Goal: Transaction & Acquisition: Purchase product/service

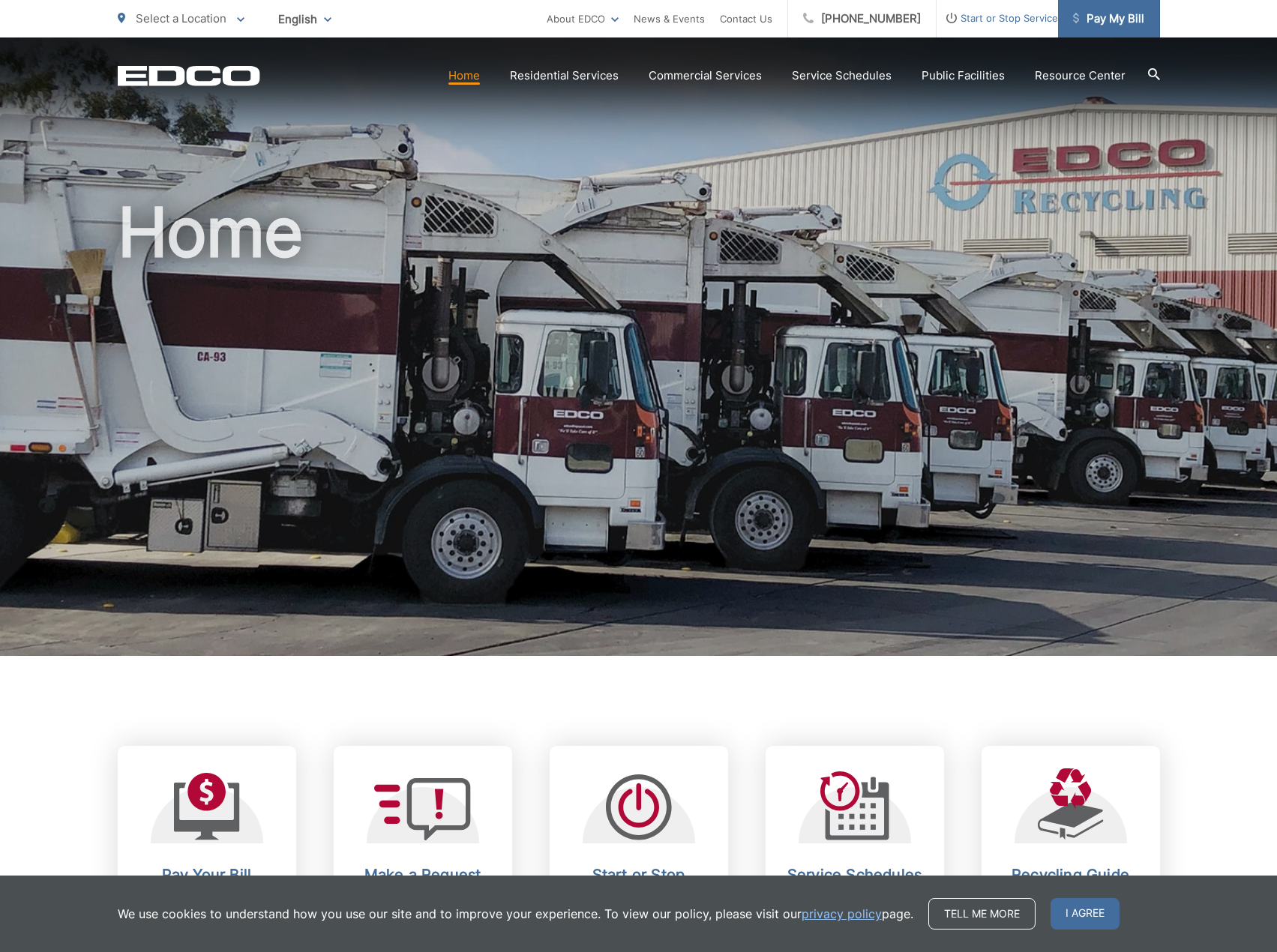
click at [1081, 18] on span "Pay My Bill" at bounding box center [1109, 18] width 71 height 18
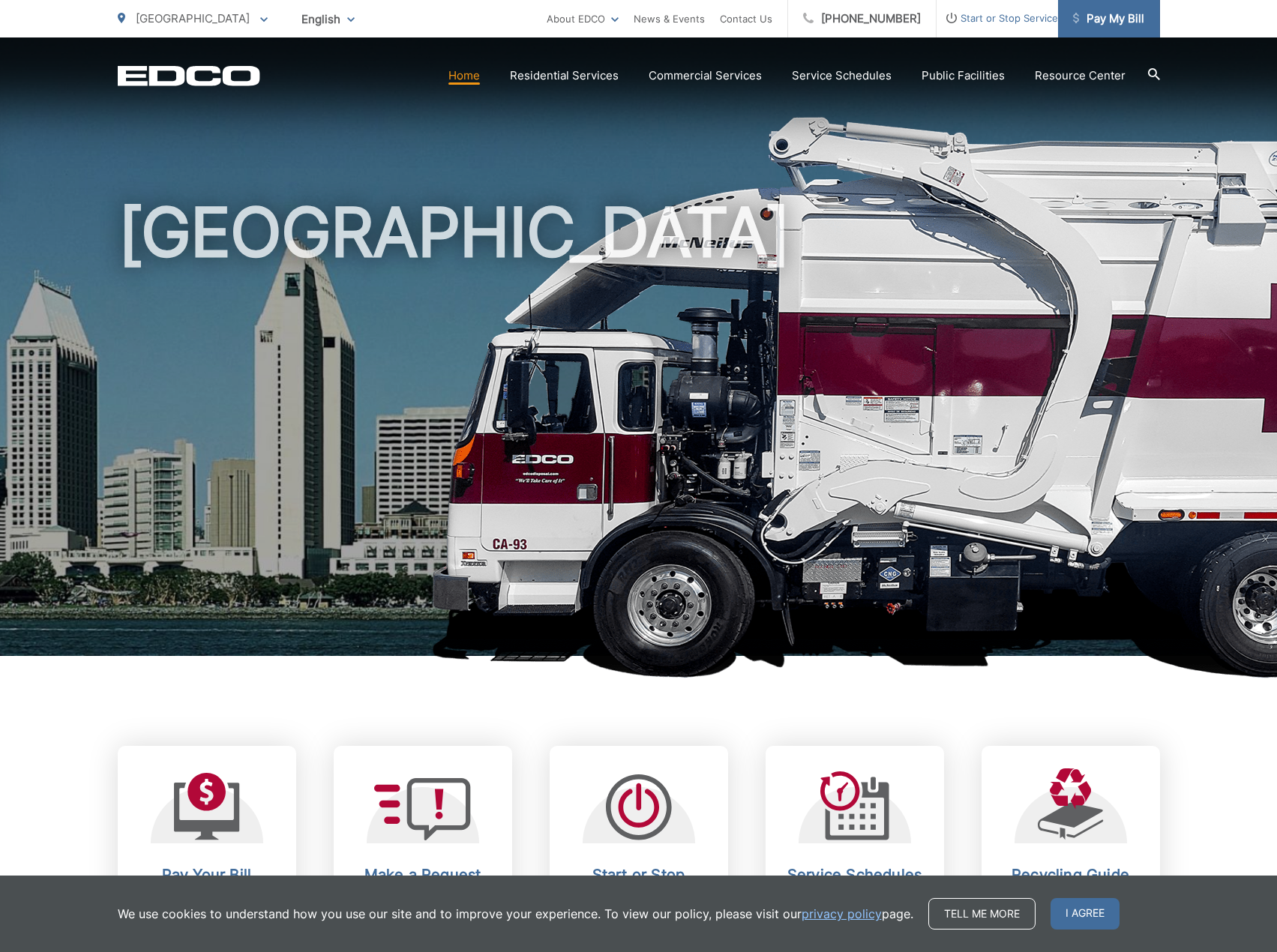
click at [1101, 26] on span "Pay My Bill" at bounding box center [1109, 18] width 71 height 18
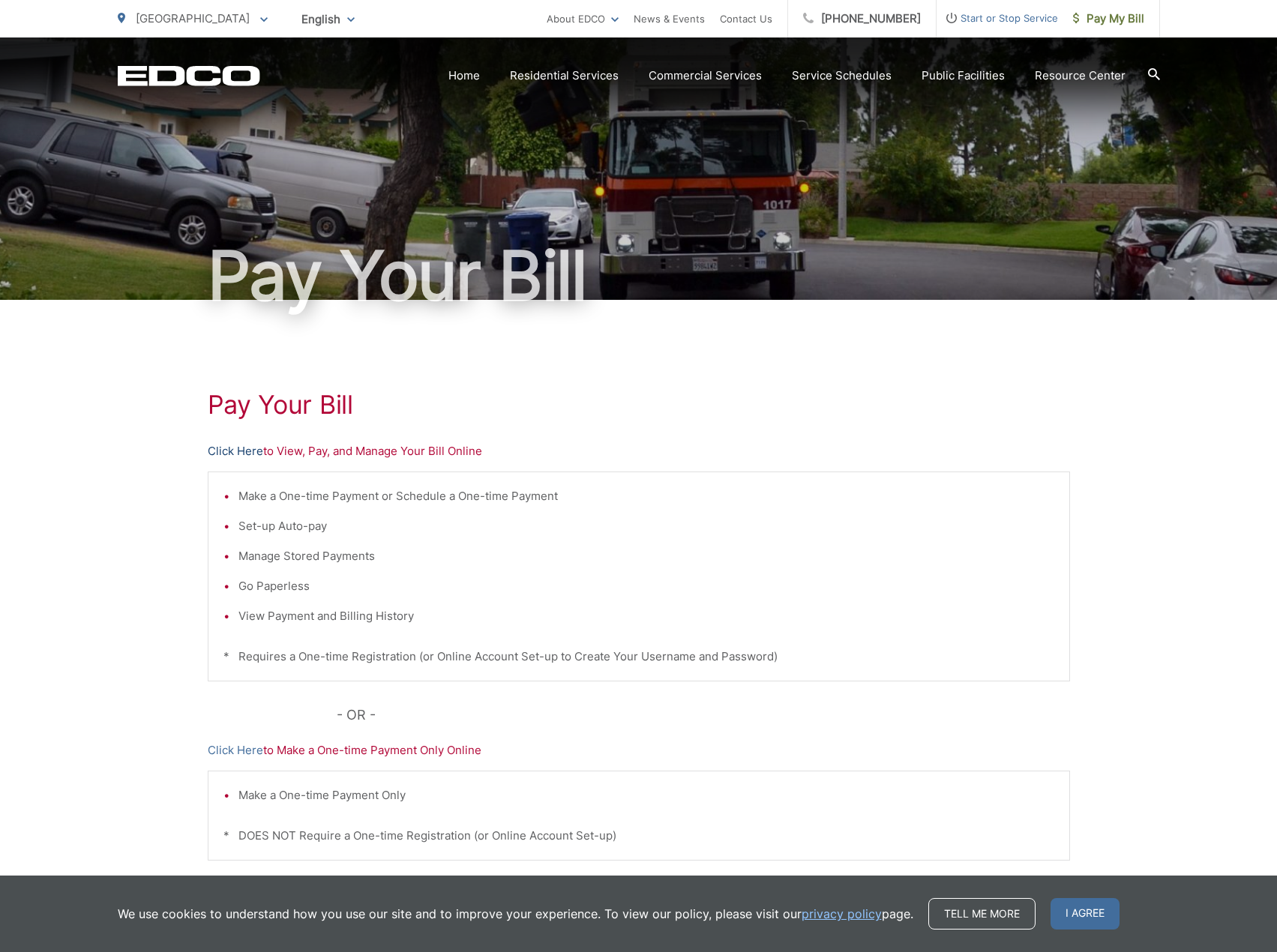
click at [252, 453] on link "Click Here" at bounding box center [235, 451] width 55 height 18
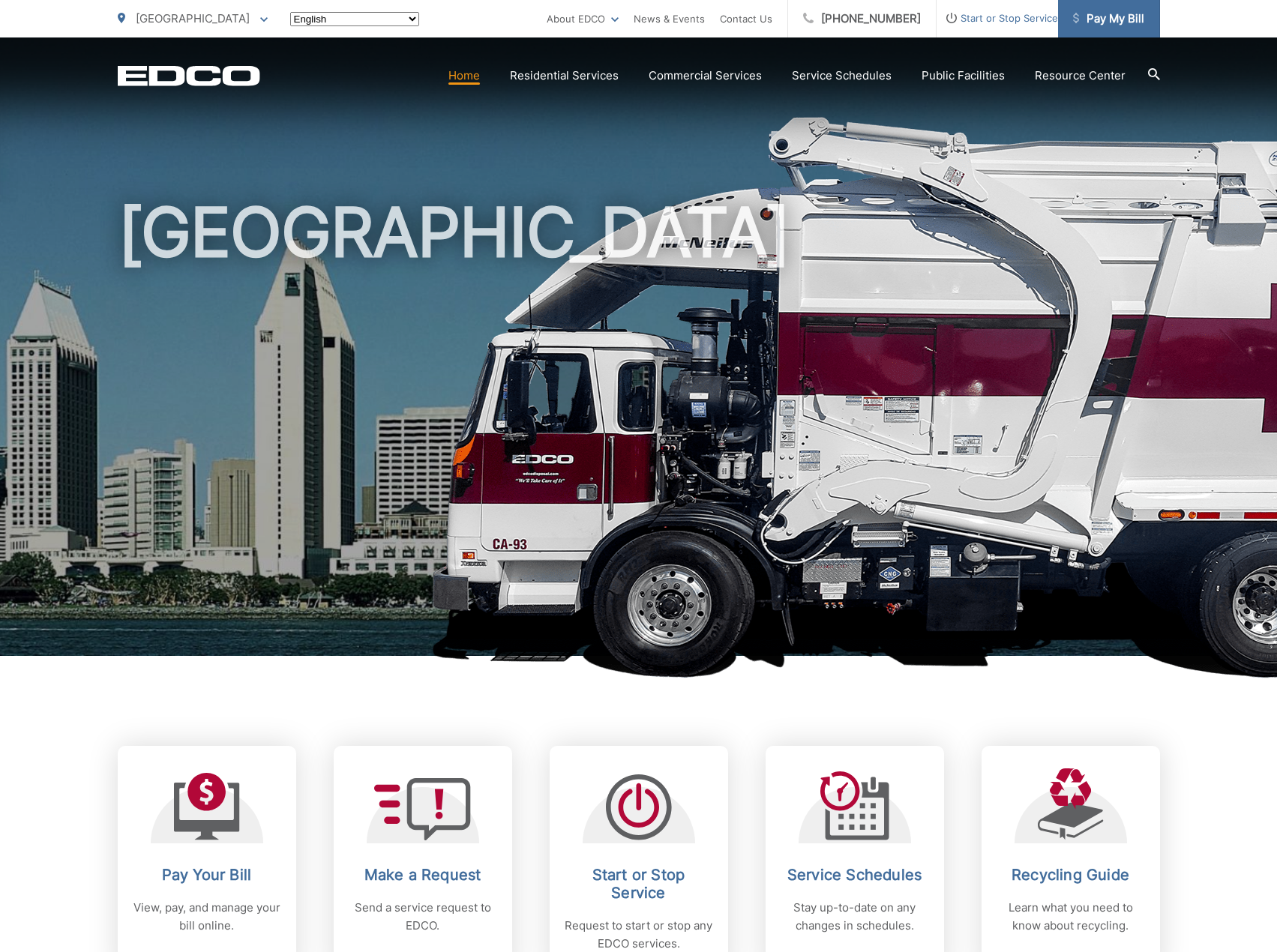
click at [1116, 27] on link "Pay My Bill" at bounding box center [1109, 18] width 102 height 38
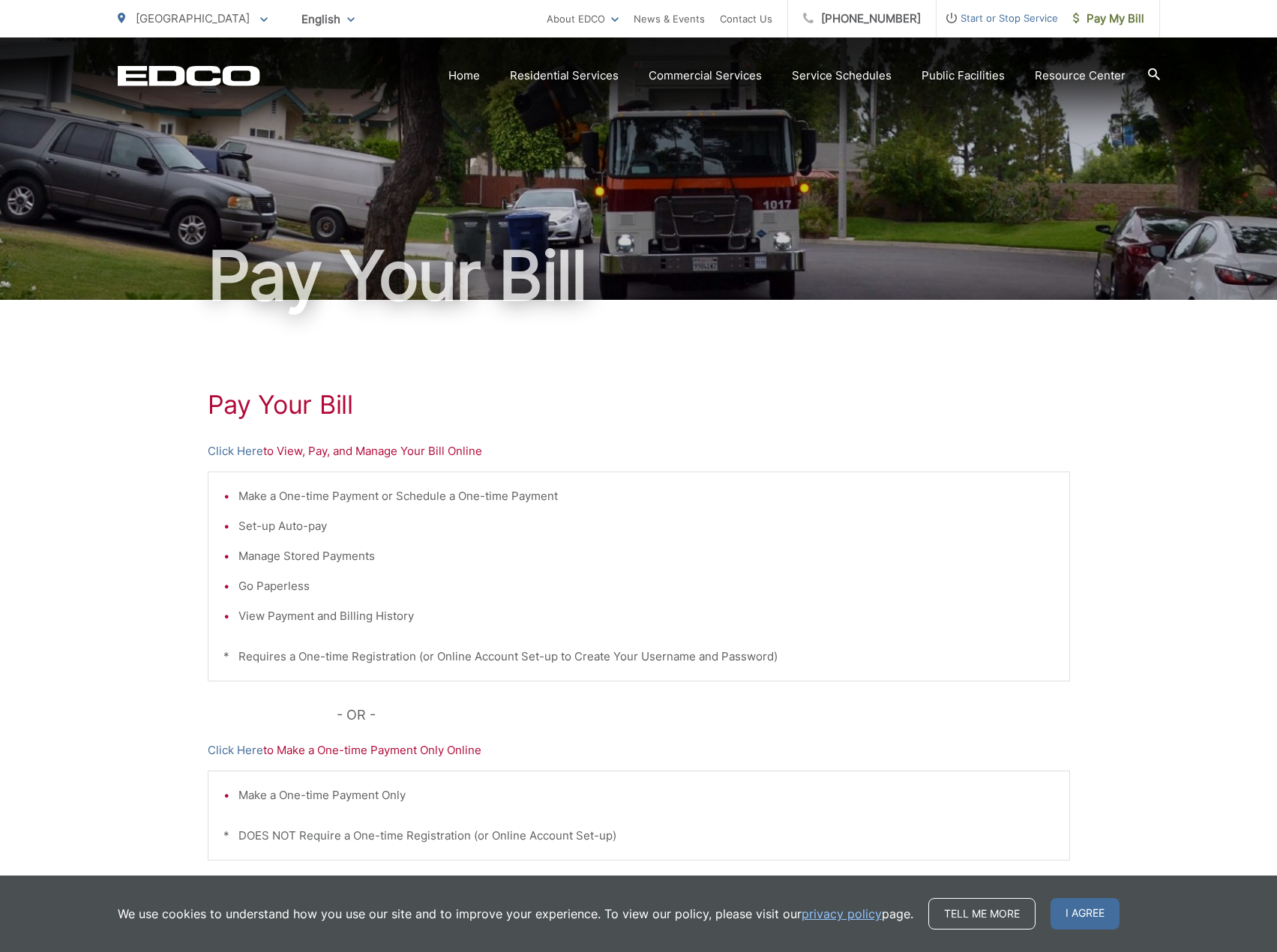
drag, startPoint x: 234, startPoint y: 430, endPoint x: 237, endPoint y: 439, distance: 9.5
click at [236, 437] on div "Pay Your [PERSON_NAME] Here to View, Pay, and Manage Your Bill Online Make a On…" at bounding box center [639, 636] width 863 height 673
click at [238, 444] on link "Click Here" at bounding box center [235, 451] width 55 height 18
